Goal: Task Accomplishment & Management: Complete application form

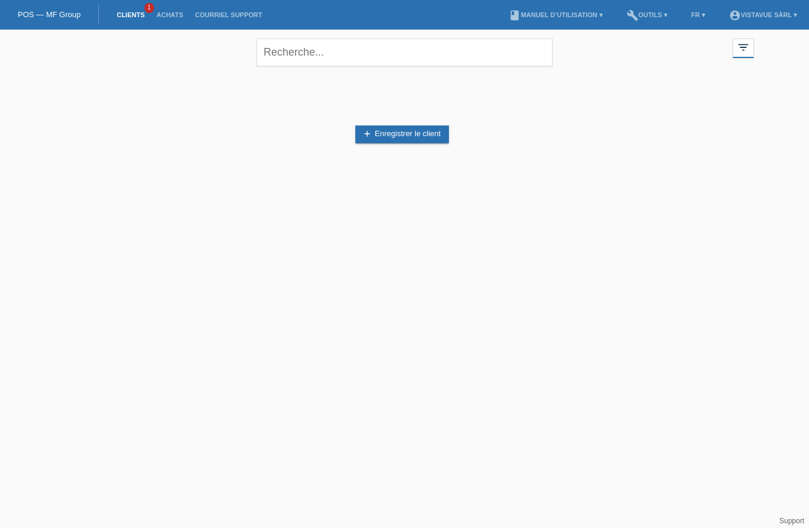
click at [391, 138] on link "add Enregistrer le client" at bounding box center [402, 135] width 94 height 18
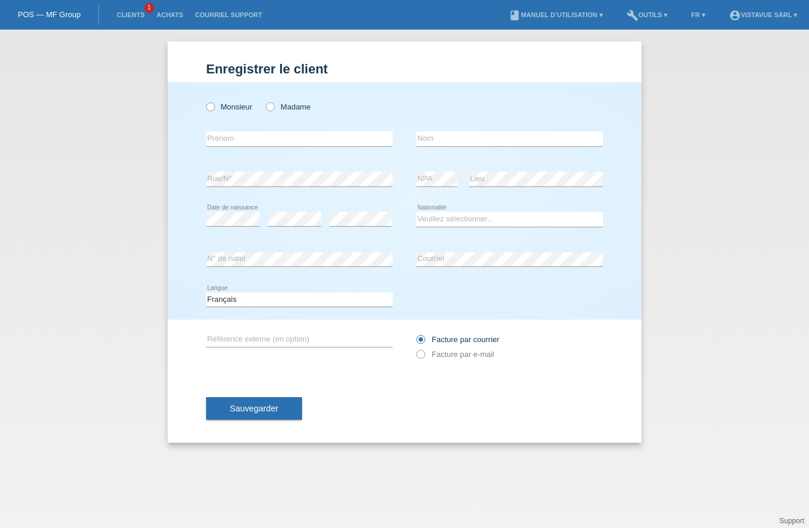
click at [204, 101] on icon at bounding box center [204, 101] width 0 height 0
click at [211, 110] on input "Monsieur" at bounding box center [210, 106] width 8 height 8
radio input "true"
click at [301, 144] on input "text" at bounding box center [299, 138] width 187 height 15
click at [483, 137] on input "text" at bounding box center [509, 138] width 187 height 15
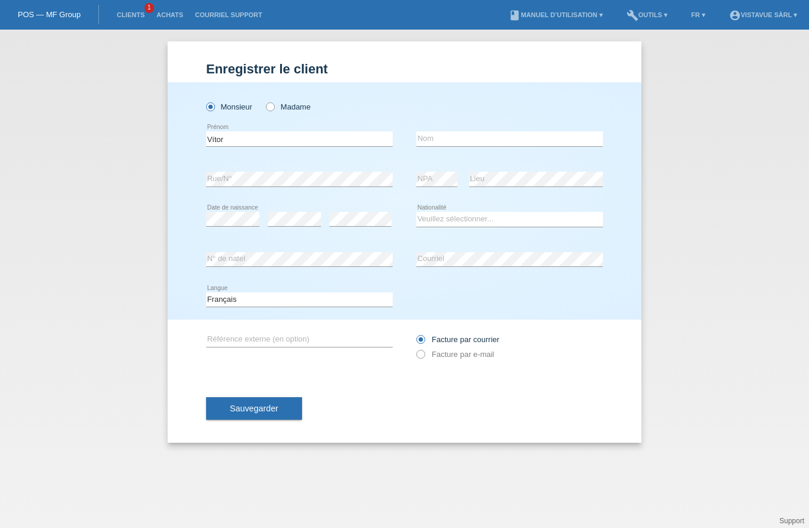
click at [338, 137] on input "Vítor" at bounding box center [299, 138] width 187 height 15
type input "[PERSON_NAME]"
click at [495, 145] on input "text" at bounding box center [509, 138] width 187 height 15
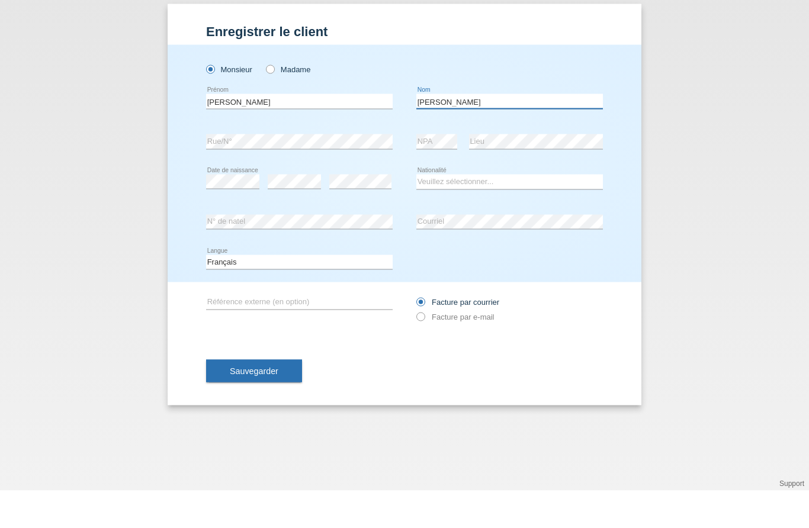
type input "[PERSON_NAME]"
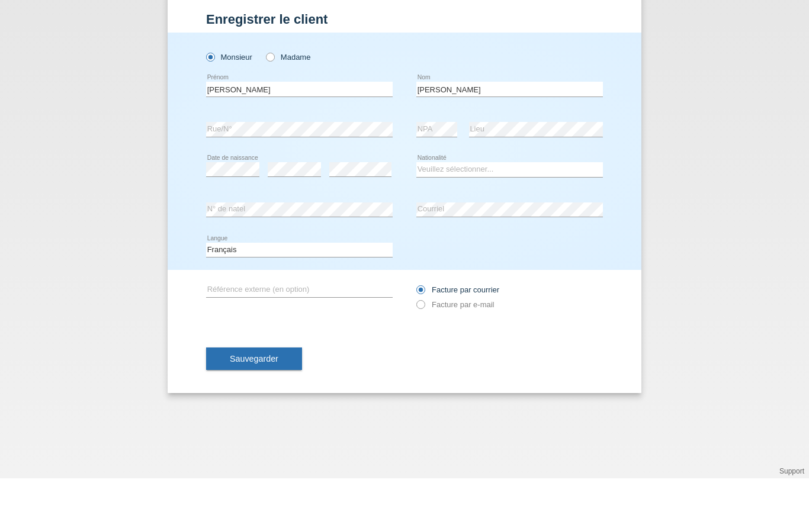
click at [348, 159] on div "error Rue/N°" at bounding box center [299, 179] width 187 height 40
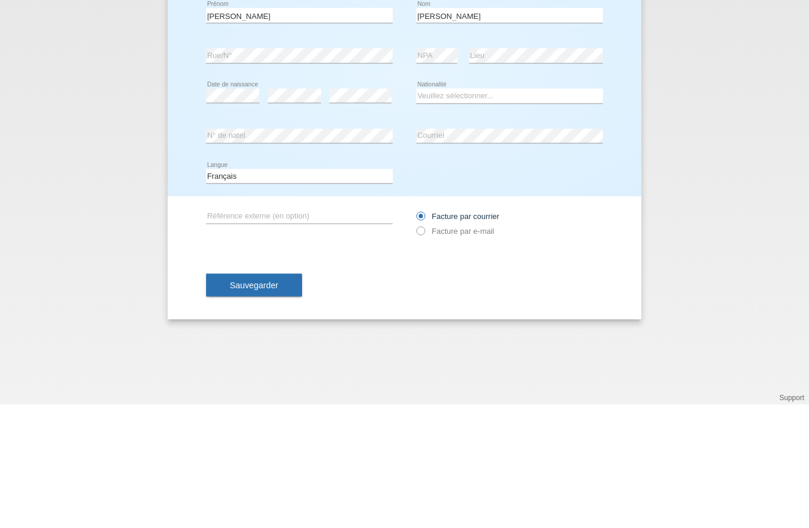
click at [726, 126] on div "Enregistrer le client Enregistrer le client Enregistrer le client Monsieur Mada…" at bounding box center [404, 279] width 809 height 499
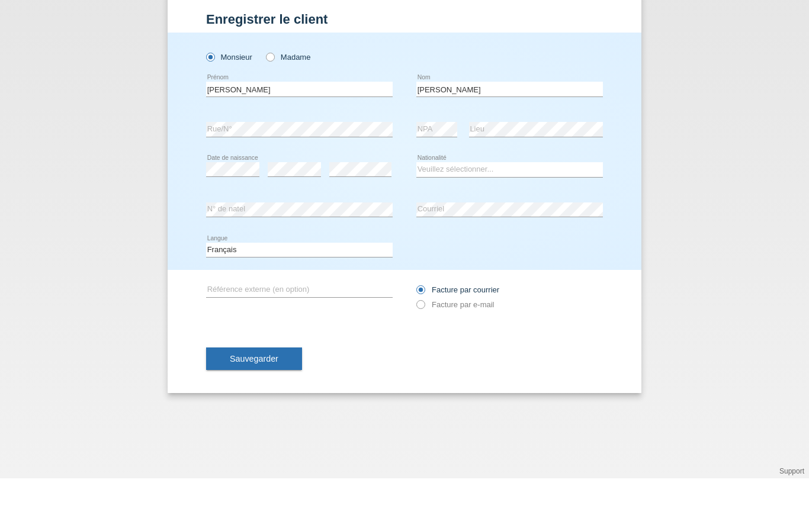
click at [554, 212] on select "Veuillez sélectionner... Suisse Allemagne Autriche Liechtenstein ------------ A…" at bounding box center [509, 219] width 187 height 14
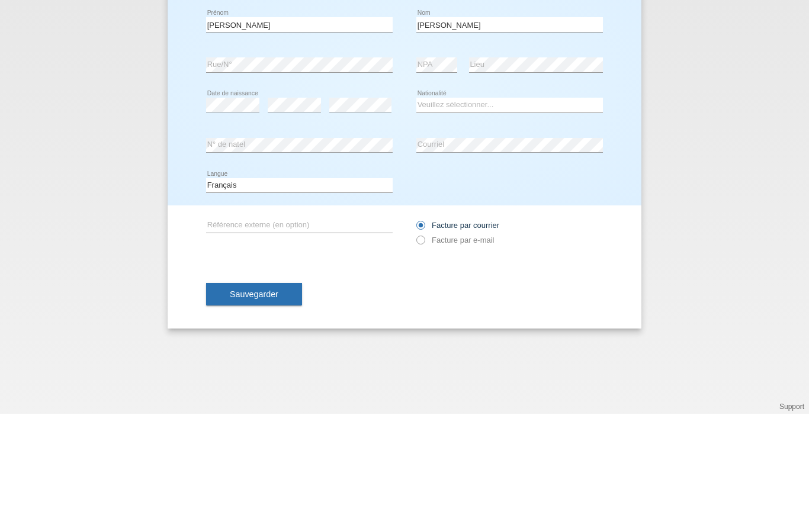
click at [140, 142] on div "Enregistrer le client Enregistrer le client Enregistrer le client Monsieur Mada…" at bounding box center [404, 279] width 809 height 499
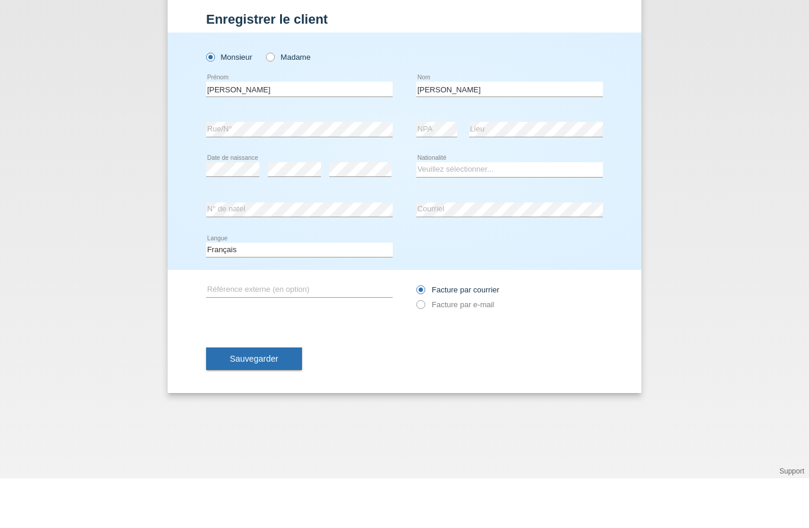
click at [540, 200] on div "Veuillez sélectionner... Suisse Allemagne Autriche Liechtenstein ------------ A…" at bounding box center [509, 220] width 187 height 40
click at [516, 212] on select "Veuillez sélectionner... Suisse Allemagne Autriche Liechtenstein ------------ A…" at bounding box center [509, 219] width 187 height 14
select select "BR"
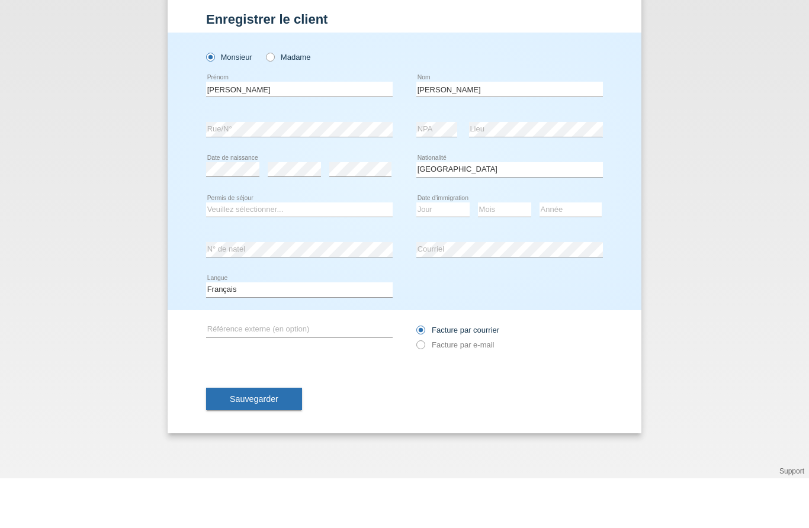
click at [362, 252] on select "Veuillez sélectionner... C B B - Statut de réfugié Autre" at bounding box center [299, 259] width 187 height 14
select select "C"
click at [448, 252] on select "Jour 01 02 03 04 05 06 07 08 09 10 11" at bounding box center [442, 259] width 53 height 14
select select "07"
click at [497, 252] on select "Mois 01 02 03 04 05 06 07 08 09 10 11" at bounding box center [504, 259] width 53 height 14
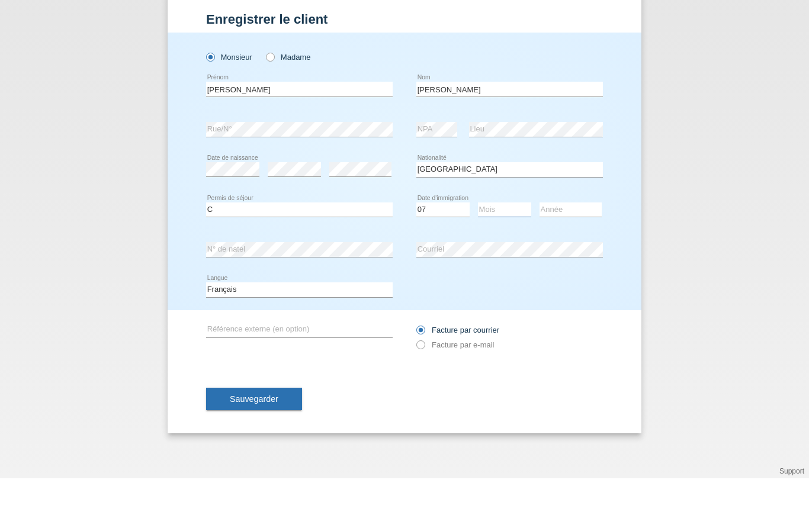
select select "12"
click at [564, 252] on select "Année 2025 2024 2023 2022 2021 2020 2019 2018 2017 2016 2015 2014 2013 2012 201…" at bounding box center [571, 259] width 62 height 14
select select "2006"
click at [695, 298] on div "Enregistrer le client Enregistrer le client Enregistrer le client Monsieur Mada…" at bounding box center [404, 279] width 809 height 499
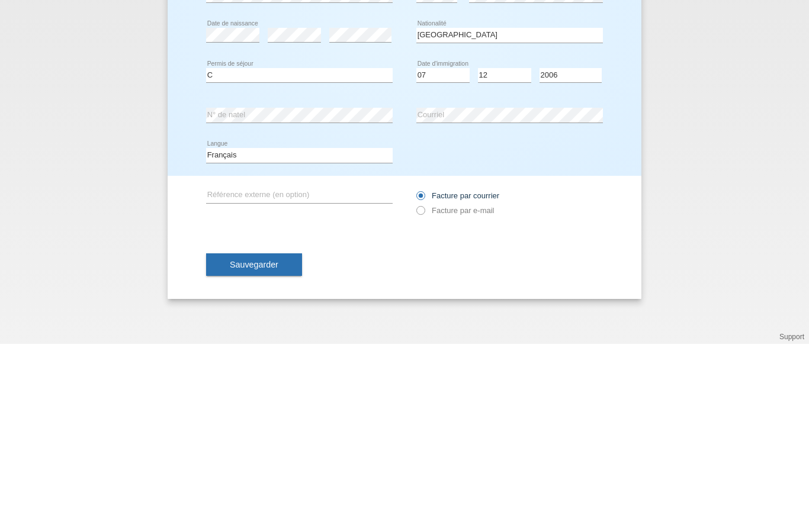
click at [705, 134] on div "Enregistrer le client Enregistrer le client Enregistrer le client Monsieur Mada…" at bounding box center [404, 279] width 809 height 499
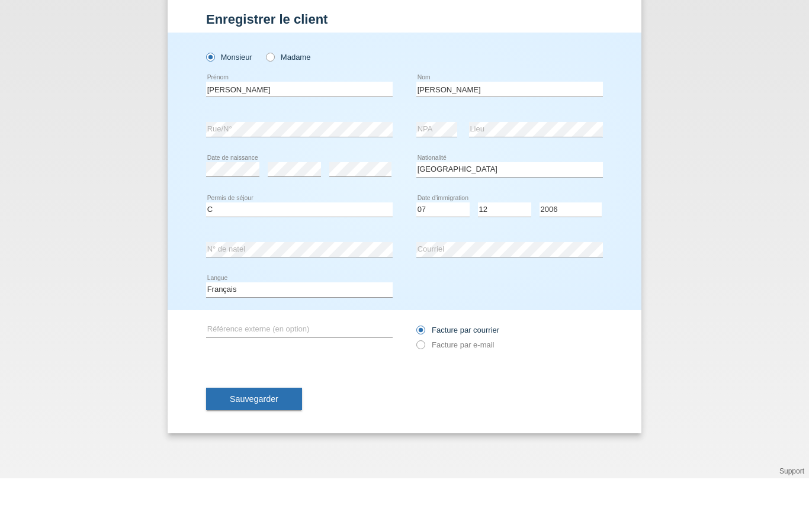
click at [267, 444] on span "Sauvegarder" at bounding box center [254, 448] width 49 height 9
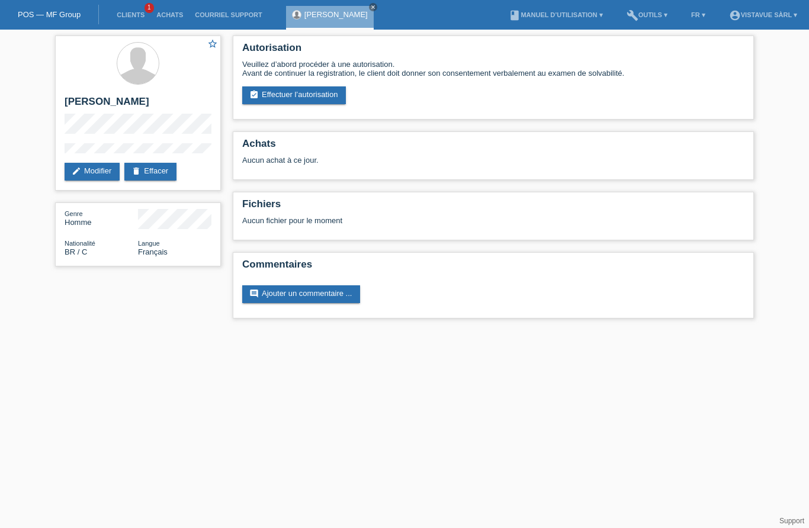
click at [303, 99] on link "assignment_turned_in Effectuer l’autorisation" at bounding box center [294, 95] width 104 height 18
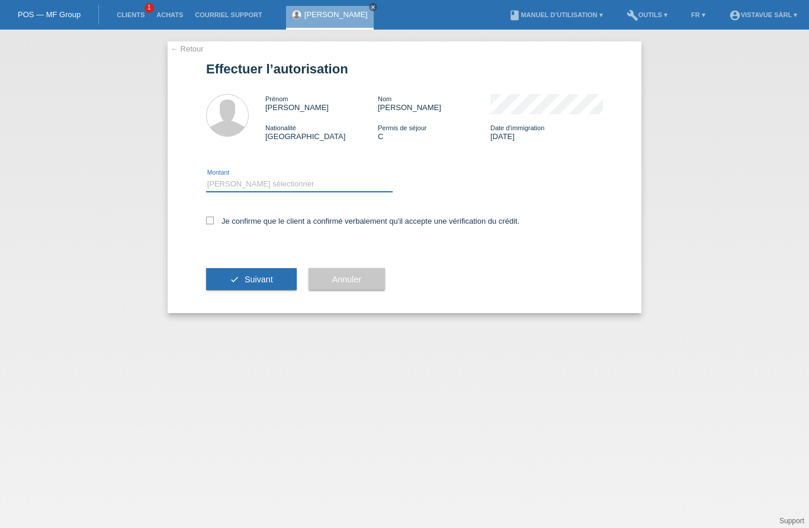
click at [272, 185] on select "Veuillez sélectionner CHF 1.00 - CHF 499.00 CHF 500.00 - CHF 1'999.00 CHF 2'000…" at bounding box center [299, 184] width 187 height 14
select select "2"
click at [209, 224] on input "Je confirme que le client a confirmé verbalement qu'il accepte une vérification…" at bounding box center [210, 221] width 8 height 8
checkbox input "true"
click at [288, 183] on select "Veuillez sélectionner CHF 1.00 - CHF 499.00 CHF 500.00 - CHF 1'999.00 CHF 2'000…" at bounding box center [299, 184] width 187 height 14
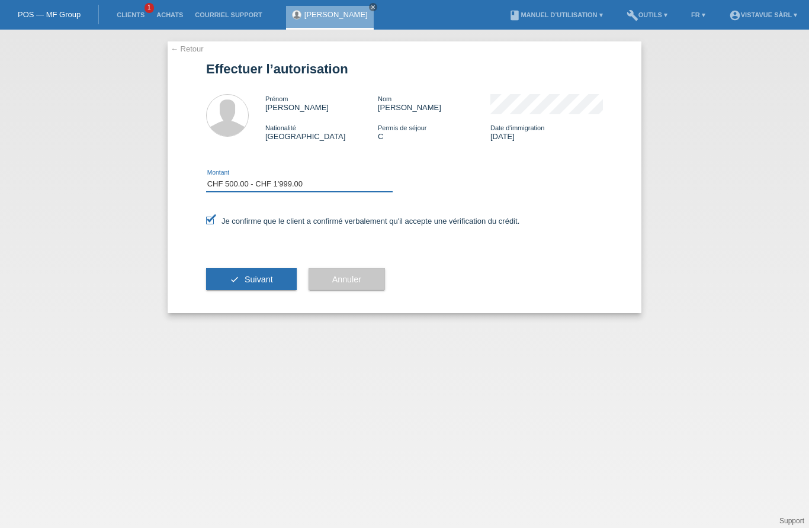
select select "3"
click at [253, 280] on span "Suivant" at bounding box center [259, 279] width 28 height 9
